Goal: Information Seeking & Learning: Learn about a topic

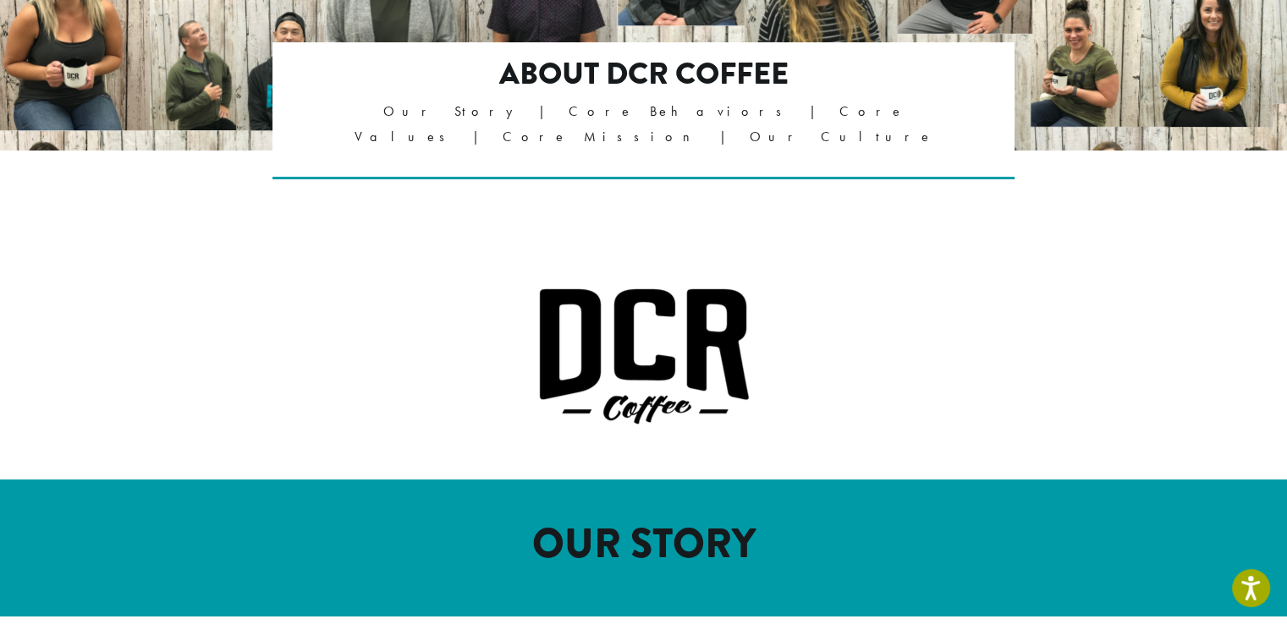
scroll to position [338, 0]
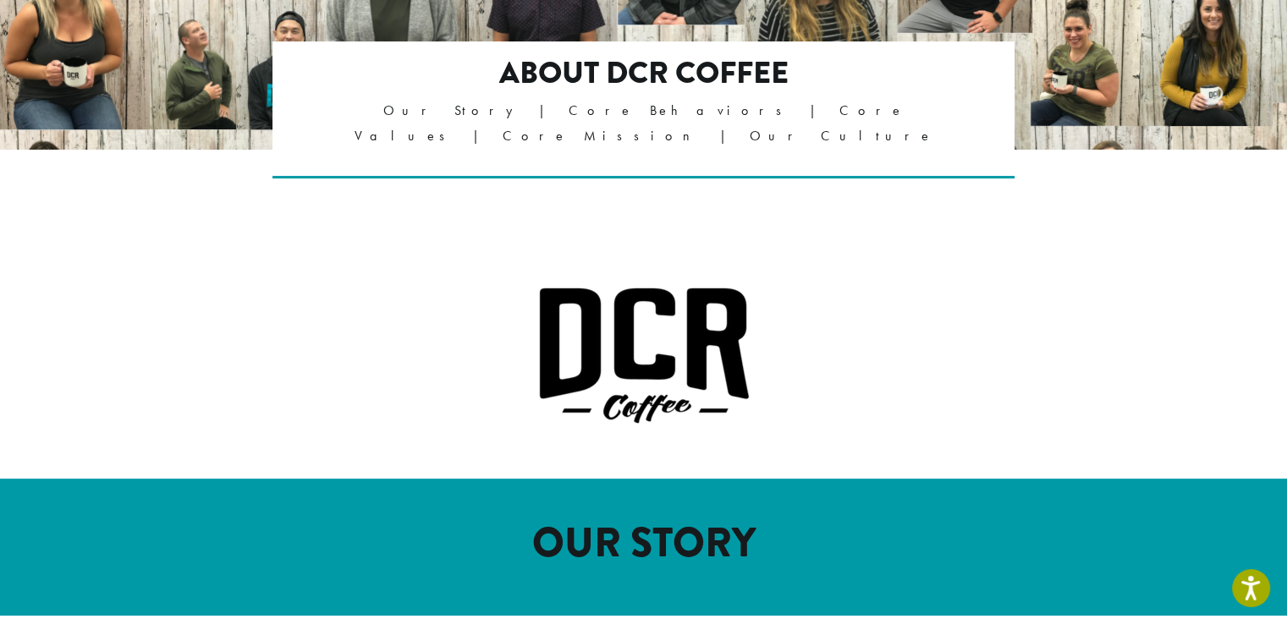
click at [819, 287] on p at bounding box center [644, 356] width 965 height 138
click at [505, 330] on p at bounding box center [644, 356] width 965 height 138
click at [817, 424] on div at bounding box center [643, 362] width 1015 height 233
